Goal: Task Accomplishment & Management: Complete application form

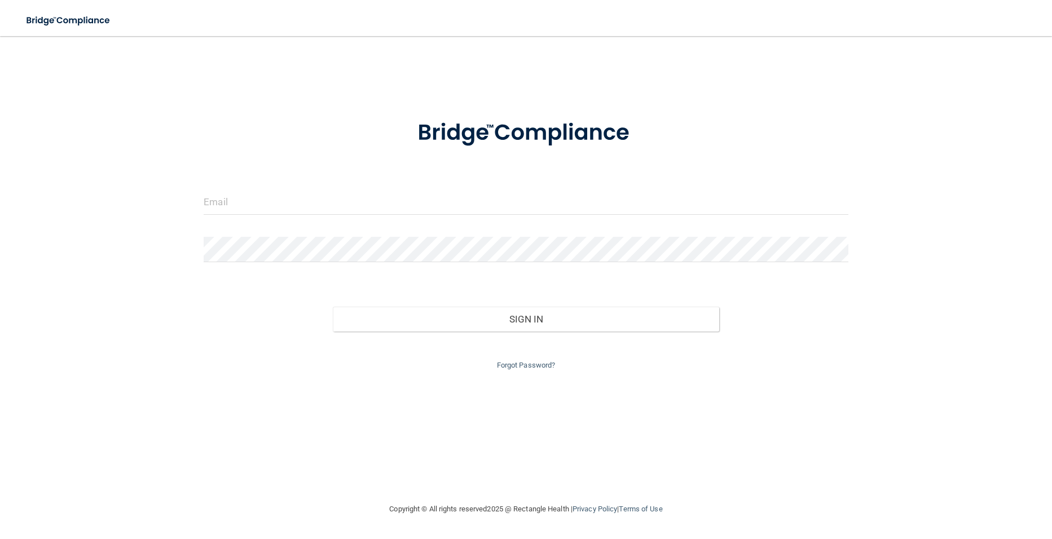
click at [235, 226] on form "Invalid email/password. You don't have permission to access that page. Sign In …" at bounding box center [526, 238] width 644 height 268
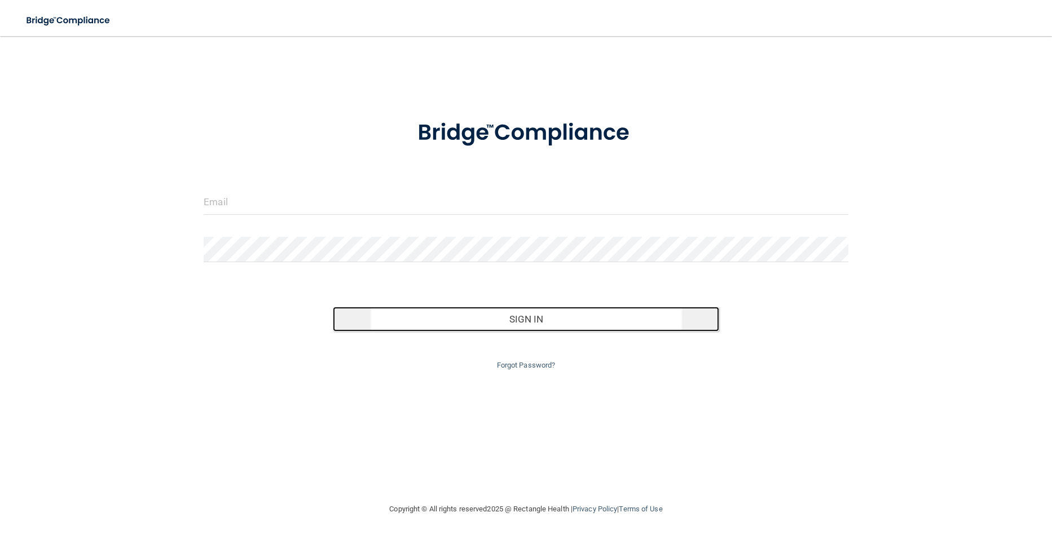
click at [455, 319] on button "Sign In" at bounding box center [526, 319] width 386 height 25
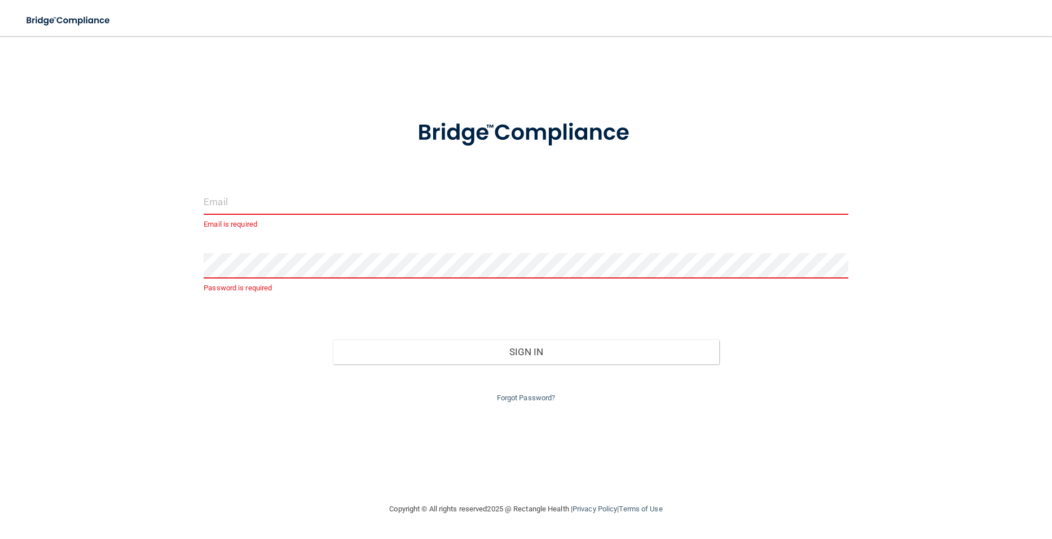
click at [380, 216] on div "Email is required" at bounding box center [526, 210] width 644 height 42
click at [385, 210] on input "email" at bounding box center [526, 201] width 644 height 25
type input "[EMAIL_ADDRESS][DOMAIN_NAME]"
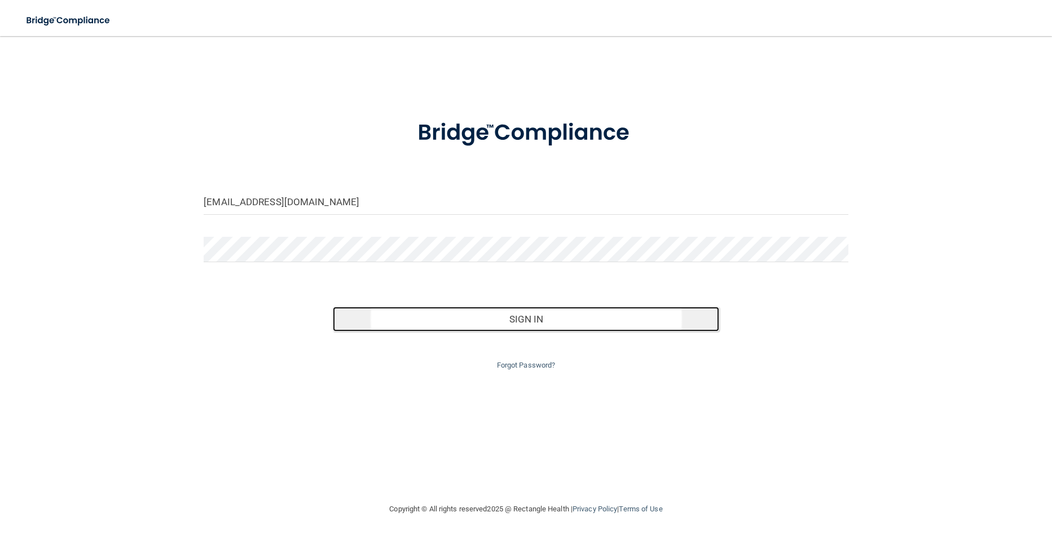
click at [369, 323] on button "Sign In" at bounding box center [526, 319] width 386 height 25
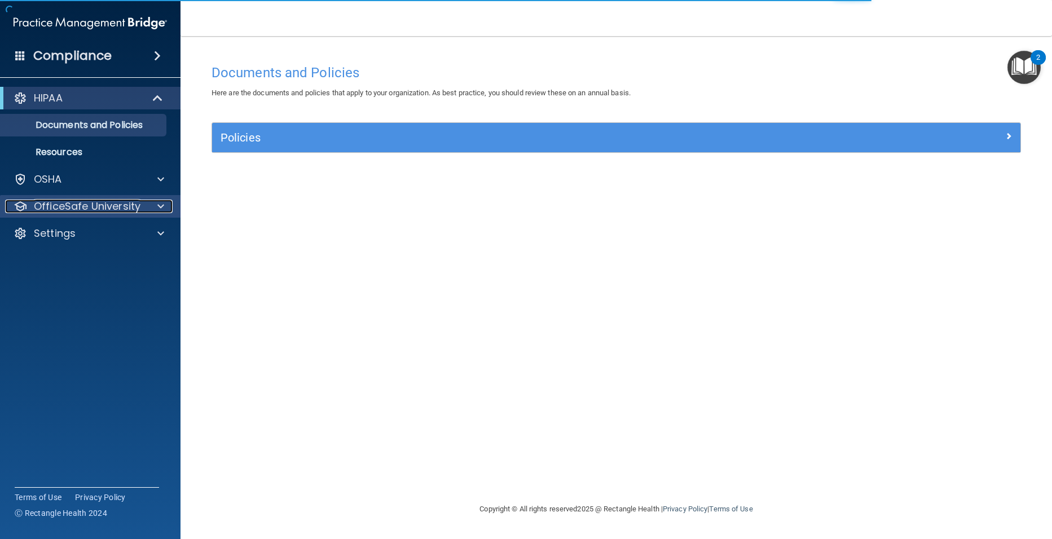
click at [157, 207] on span at bounding box center [160, 207] width 7 height 14
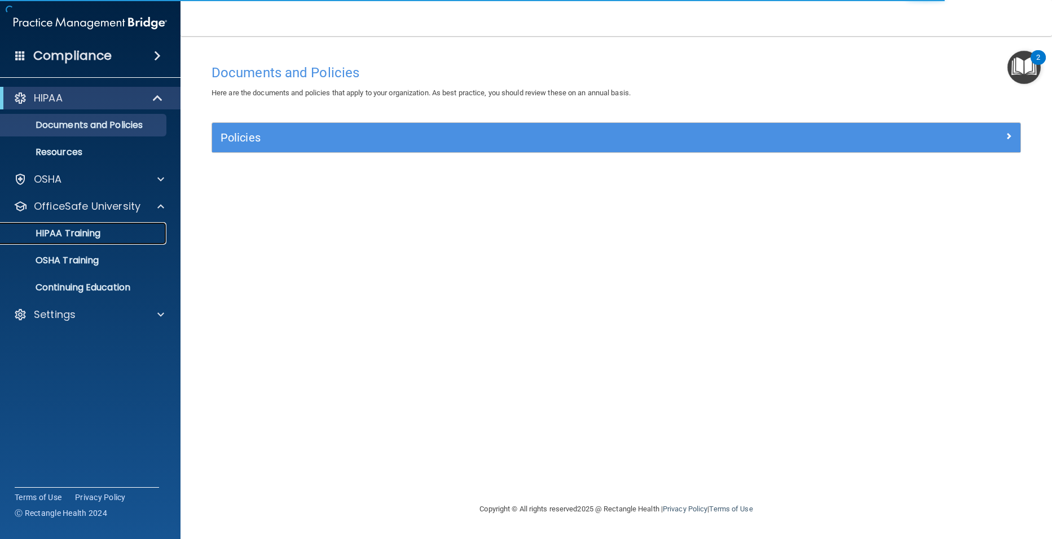
click at [97, 231] on p "HIPAA Training" at bounding box center [53, 233] width 93 height 11
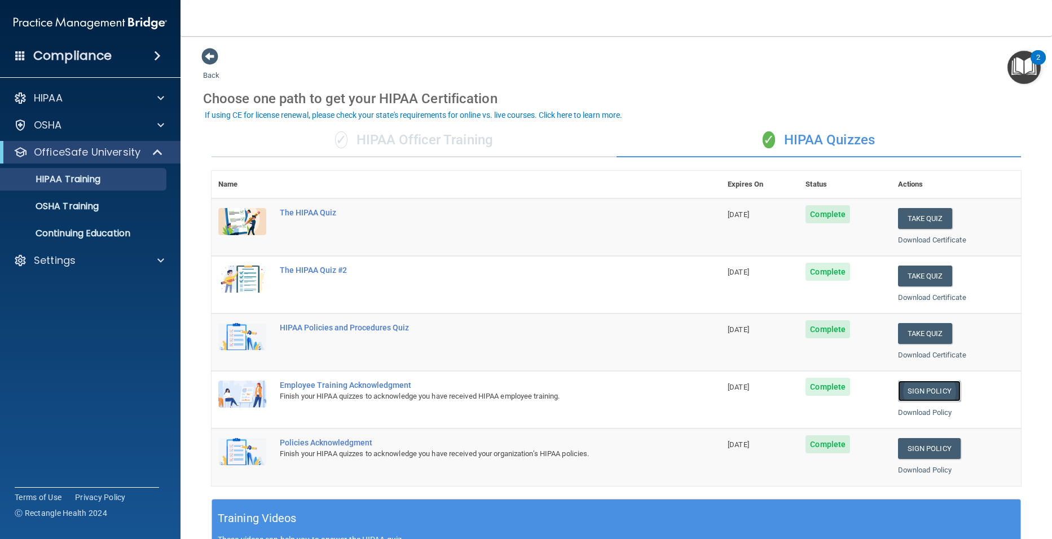
click at [922, 390] on link "Sign Policy" at bounding box center [929, 391] width 63 height 21
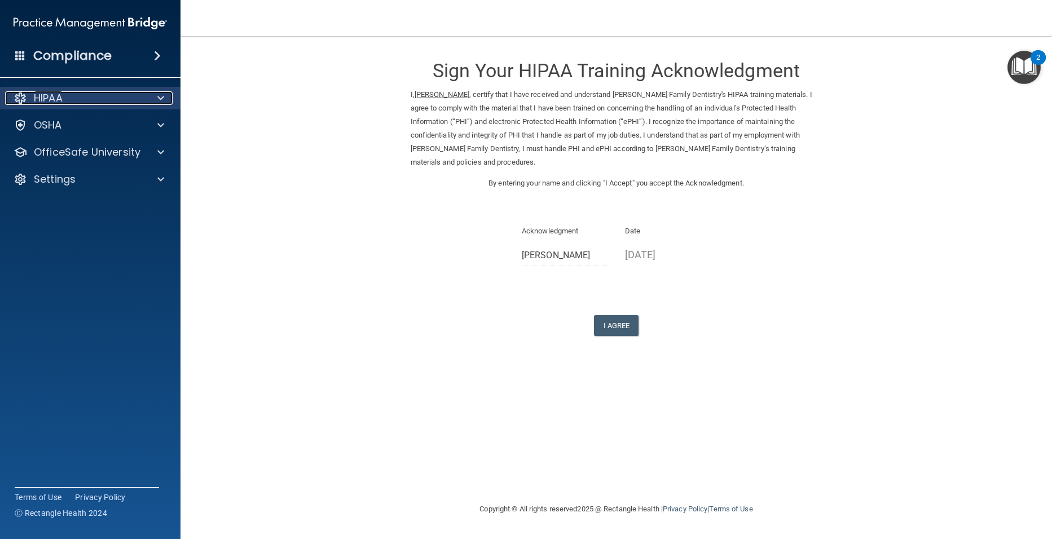
click at [41, 96] on p "HIPAA" at bounding box center [48, 98] width 29 height 14
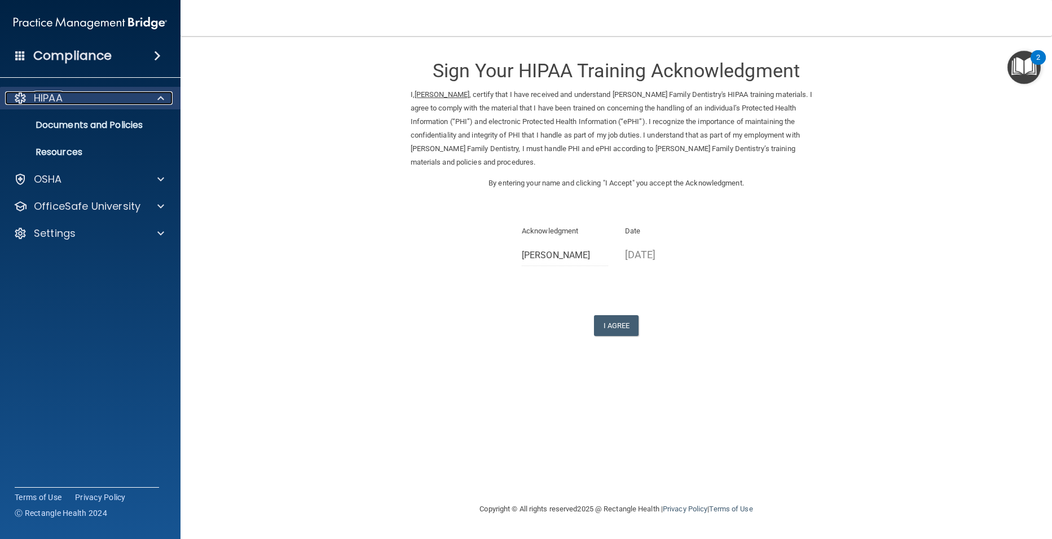
click at [41, 96] on p "HIPAA" at bounding box center [48, 98] width 29 height 14
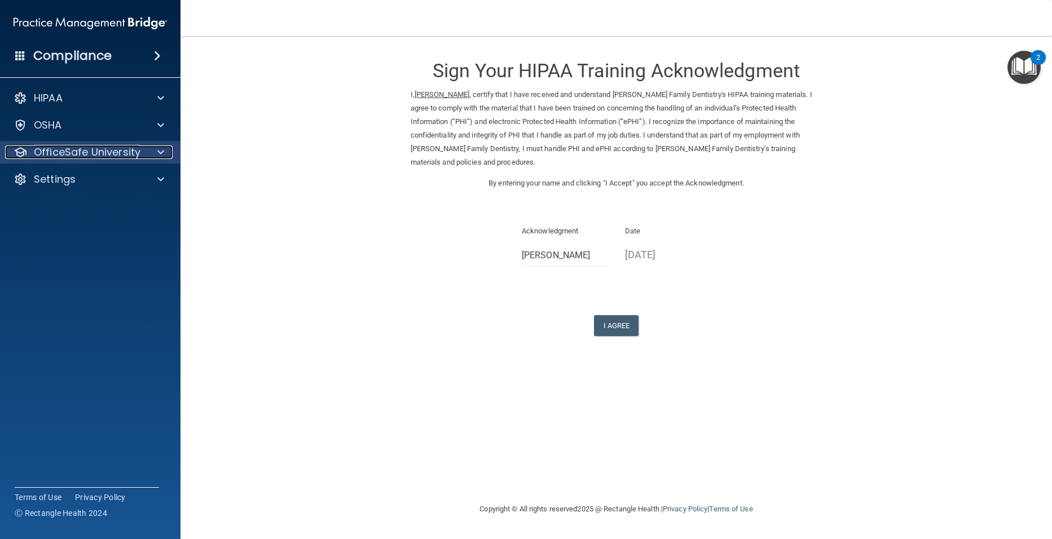
click at [160, 156] on span at bounding box center [160, 152] width 7 height 14
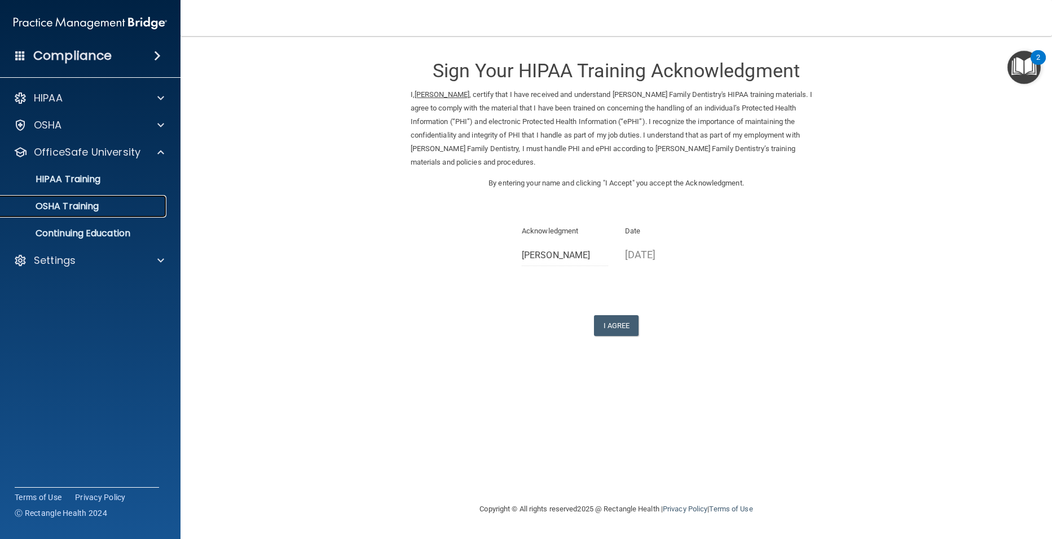
click at [86, 207] on p "OSHA Training" at bounding box center [52, 206] width 91 height 11
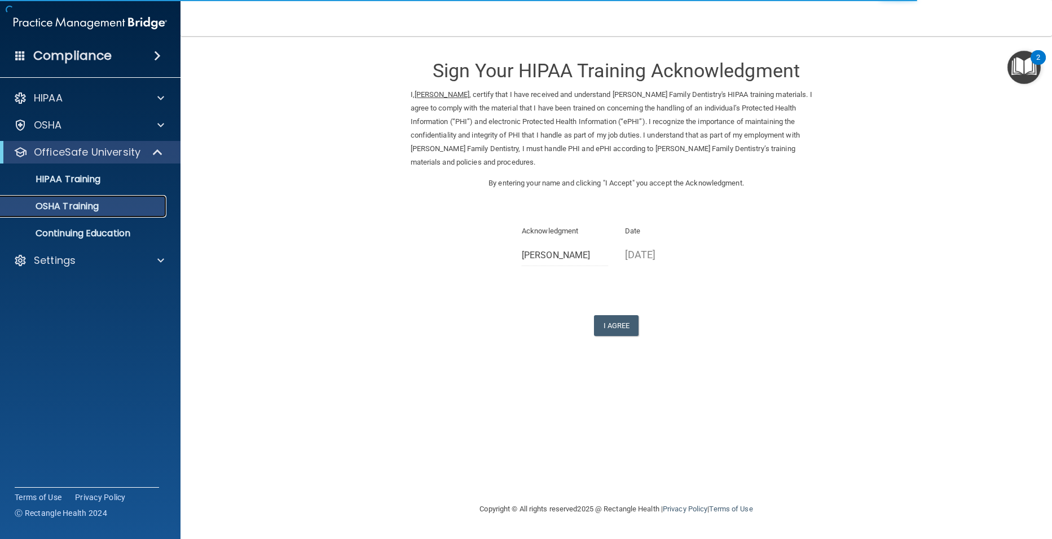
click at [86, 206] on p "OSHA Training" at bounding box center [52, 206] width 91 height 11
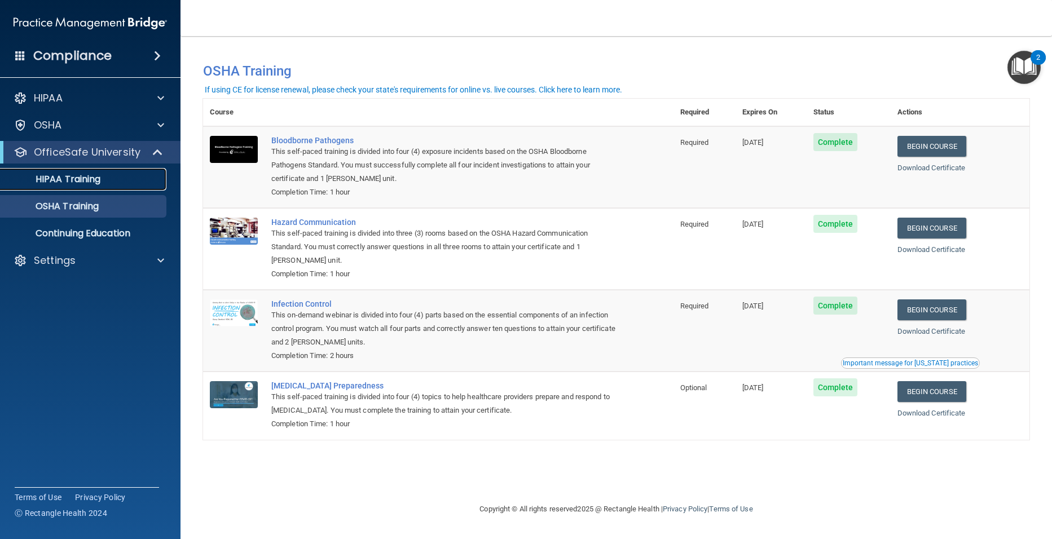
click at [86, 178] on p "HIPAA Training" at bounding box center [53, 179] width 93 height 11
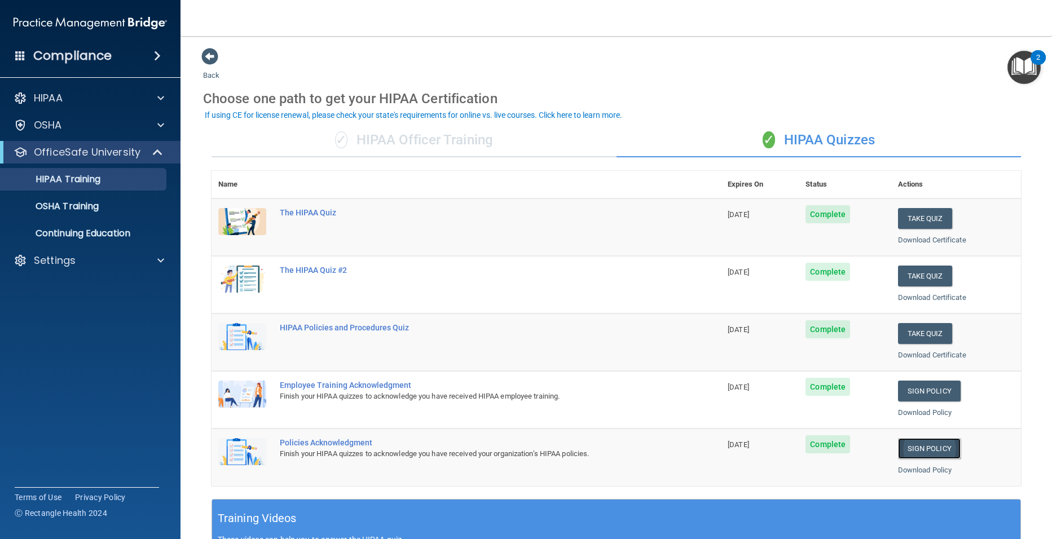
click at [904, 452] on link "Sign Policy" at bounding box center [929, 448] width 63 height 21
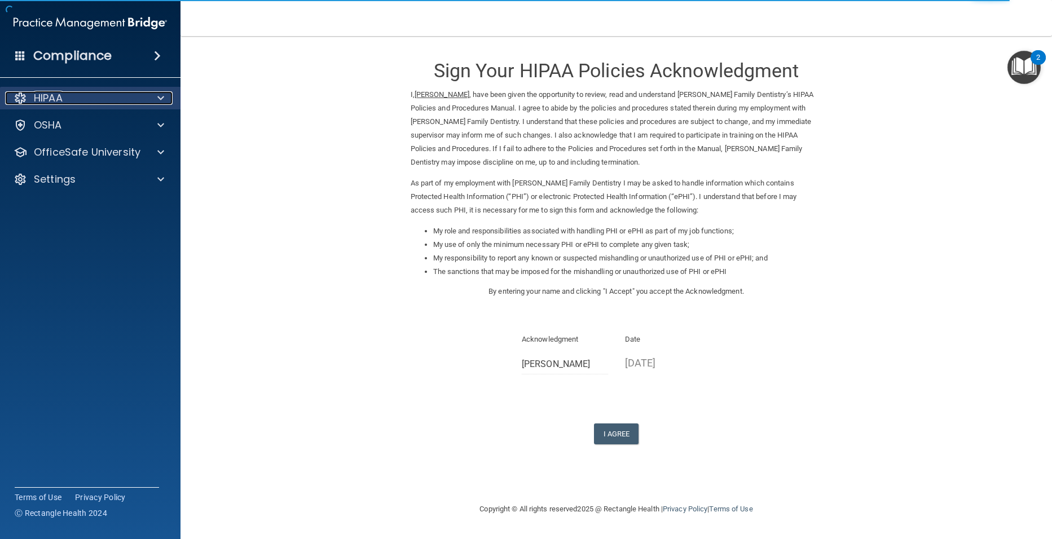
click at [43, 103] on p "HIPAA" at bounding box center [48, 98] width 29 height 14
